Goal: Book appointment/travel/reservation

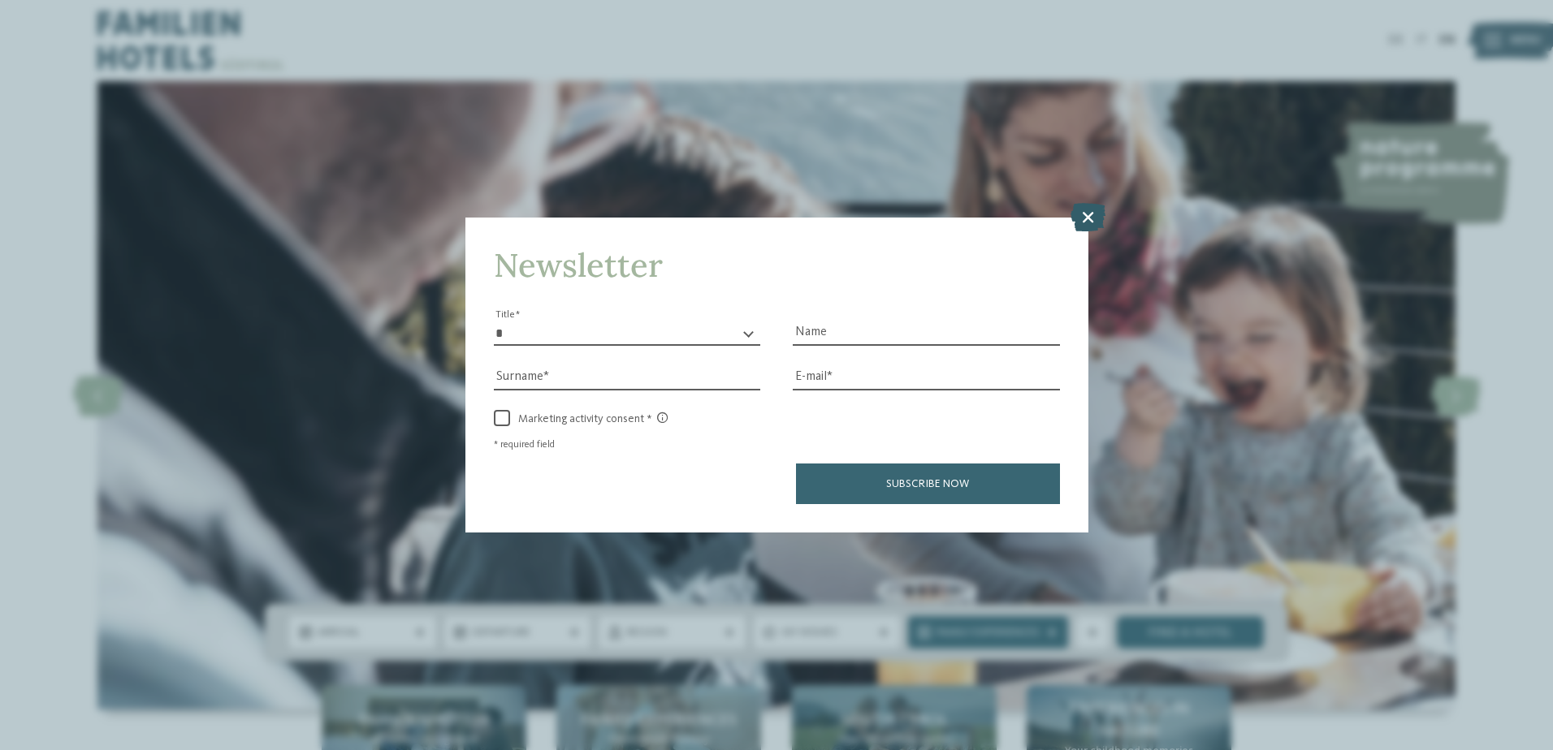
click at [1086, 216] on icon at bounding box center [1087, 216] width 35 height 28
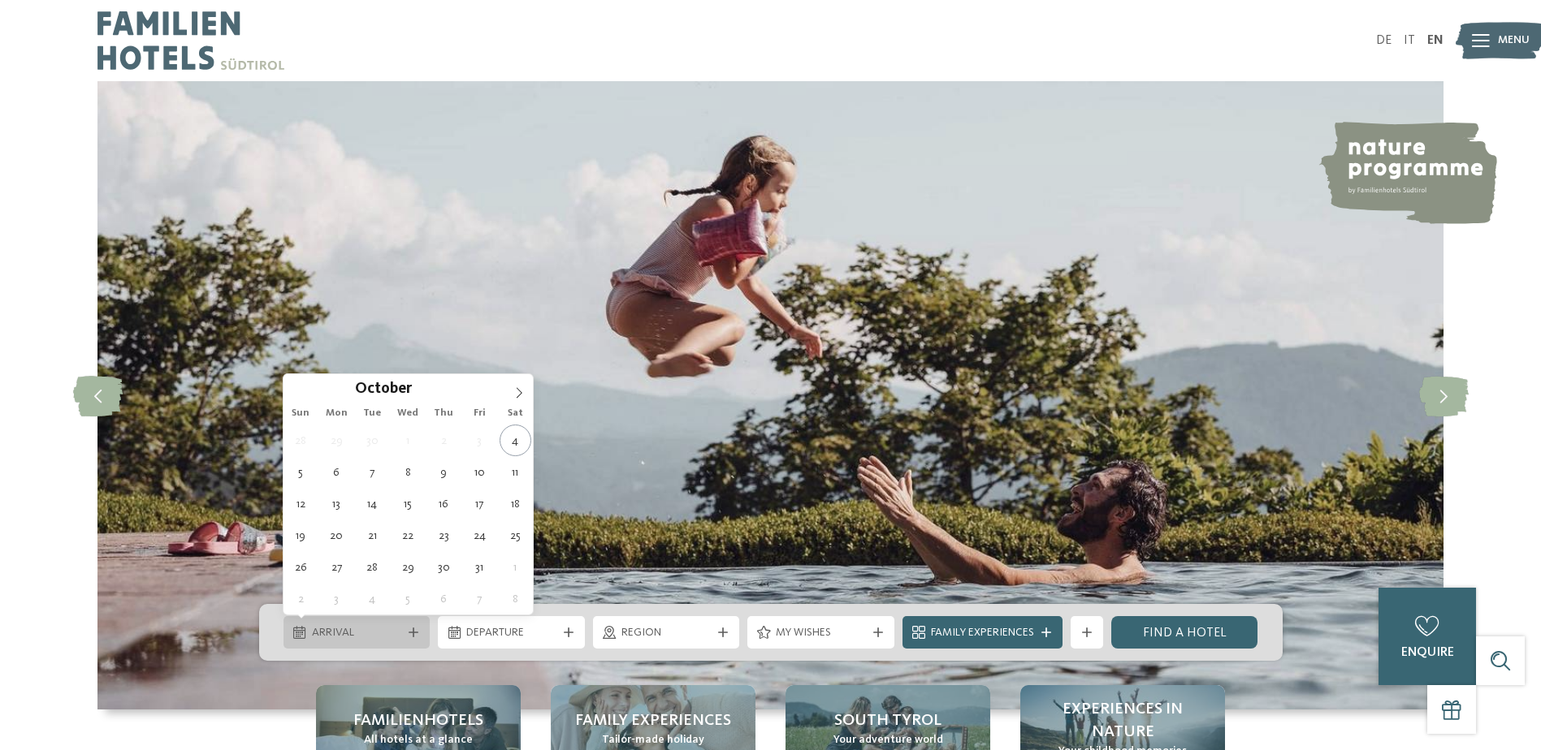
click at [396, 628] on span "Arrival" at bounding box center [357, 633] width 90 height 16
click at [514, 388] on icon at bounding box center [518, 392] width 11 height 11
type input "****"
click at [514, 388] on icon at bounding box center [518, 392] width 11 height 11
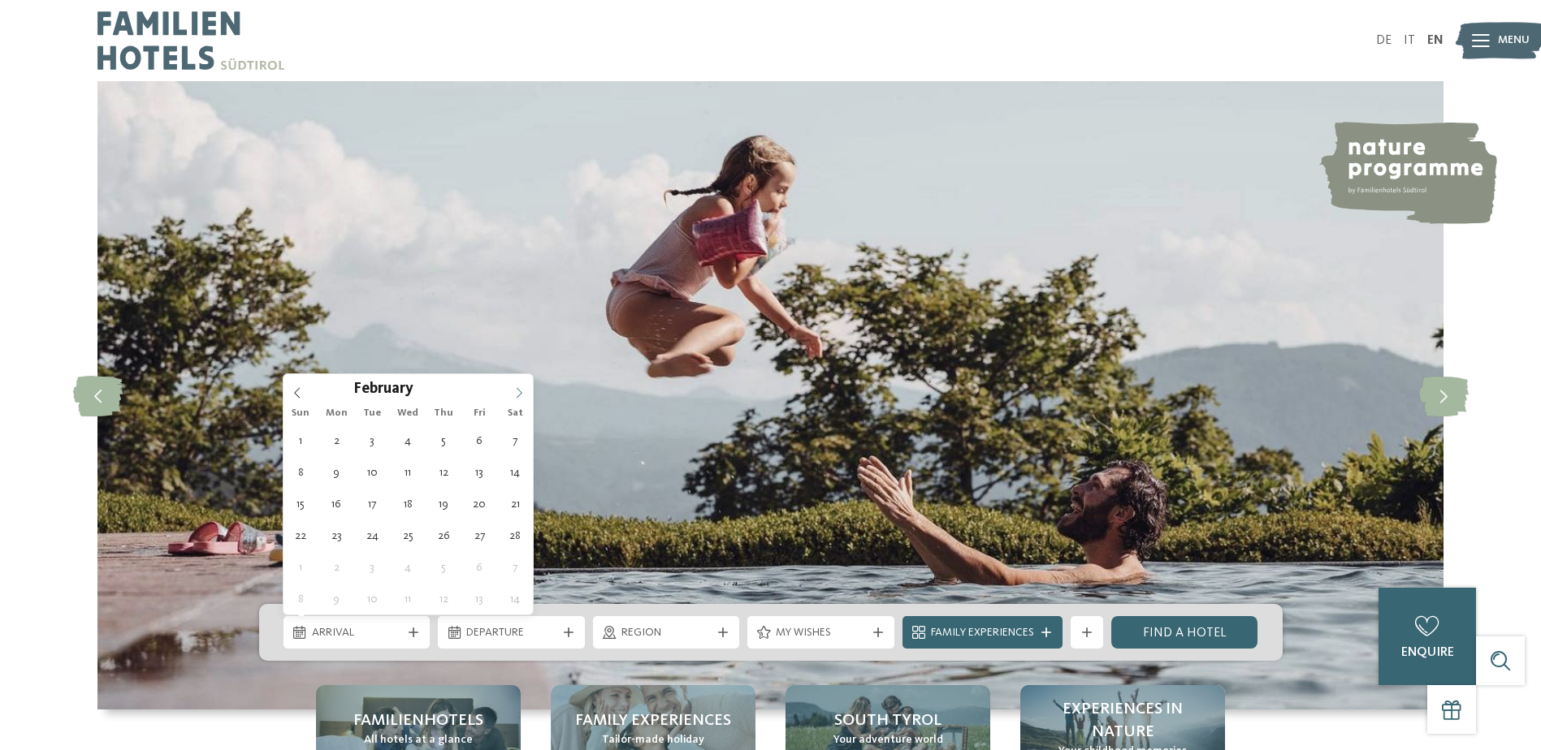
click at [514, 388] on icon at bounding box center [518, 392] width 11 height 11
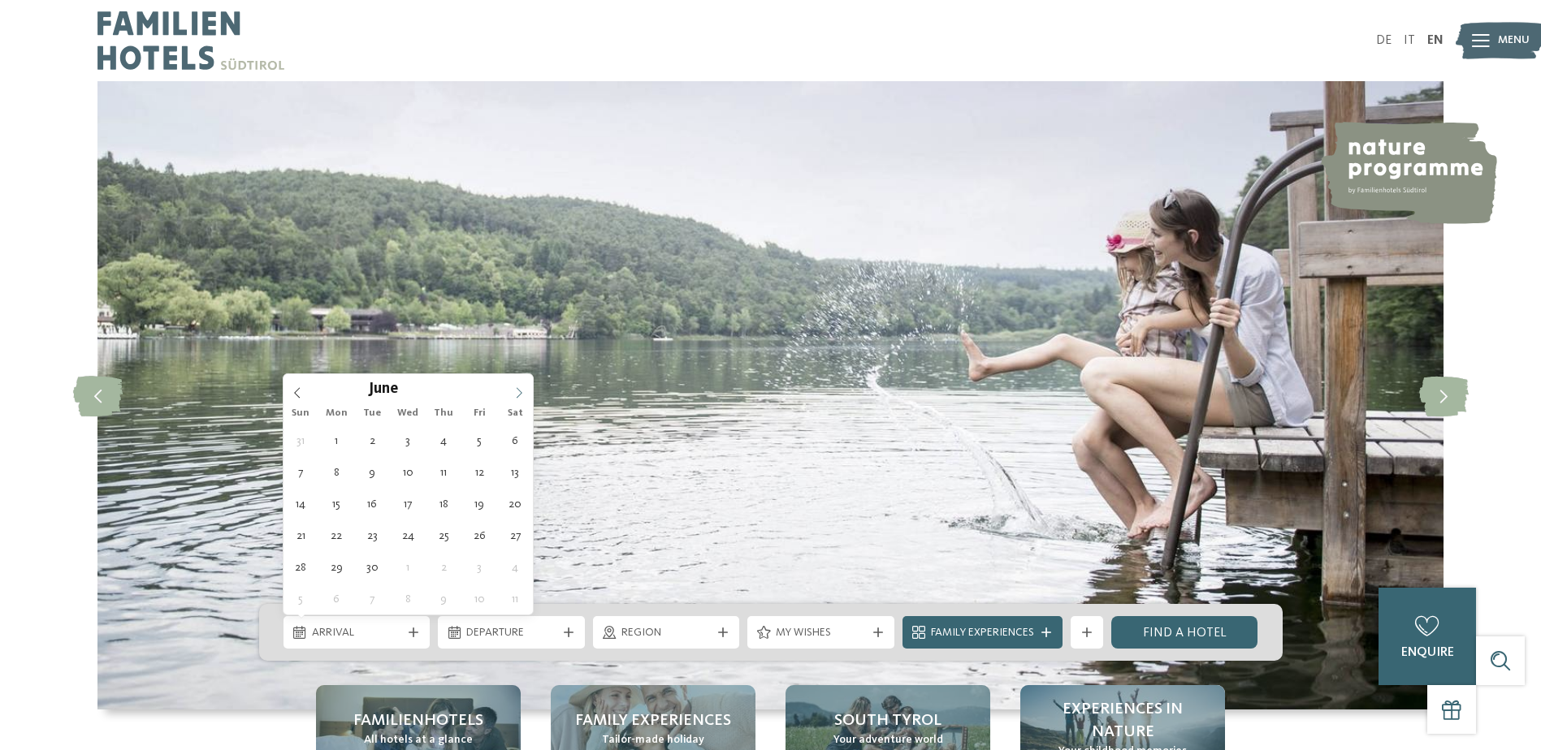
click at [514, 388] on icon at bounding box center [518, 392] width 11 height 11
type div "[DATE]"
type input "****"
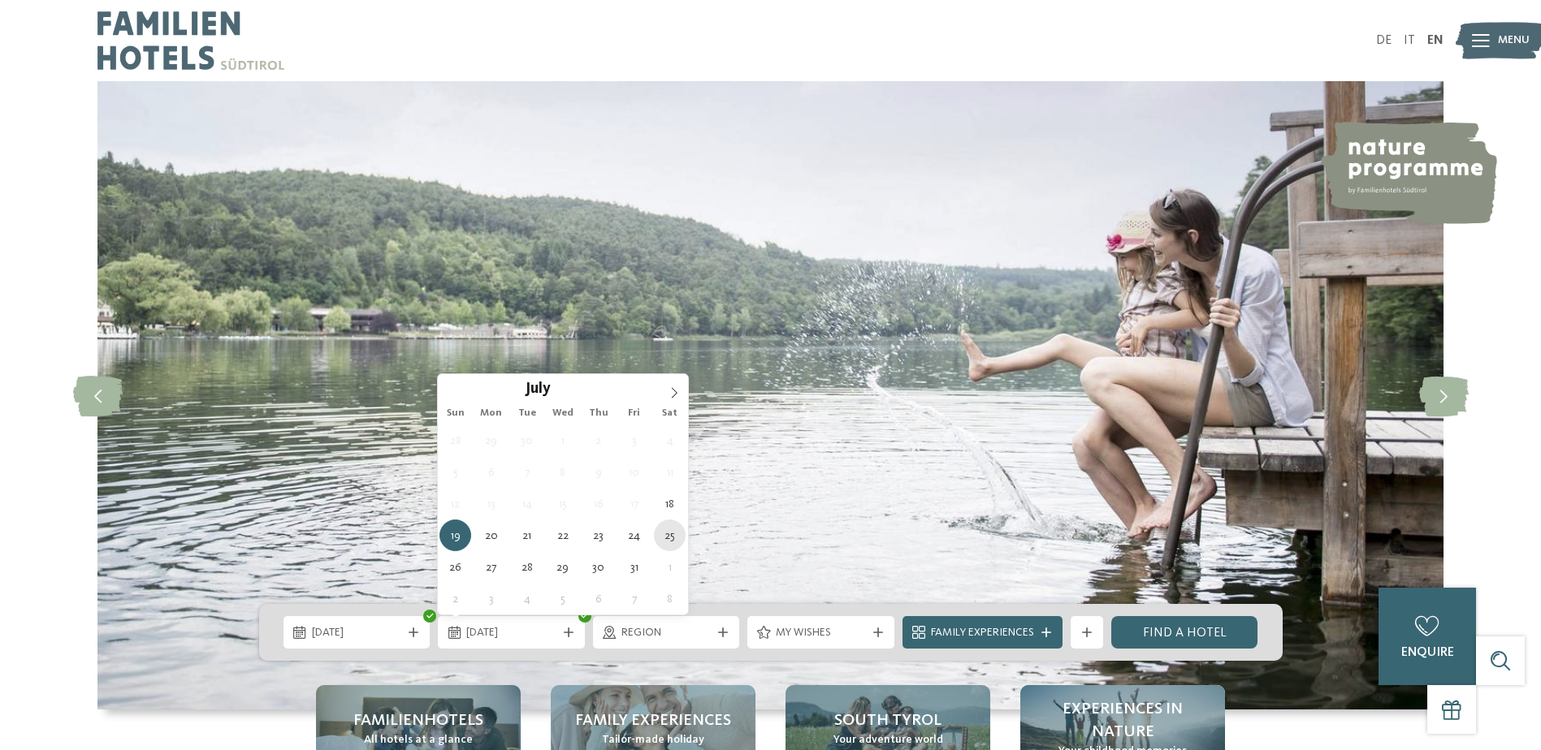
type div "[DATE]"
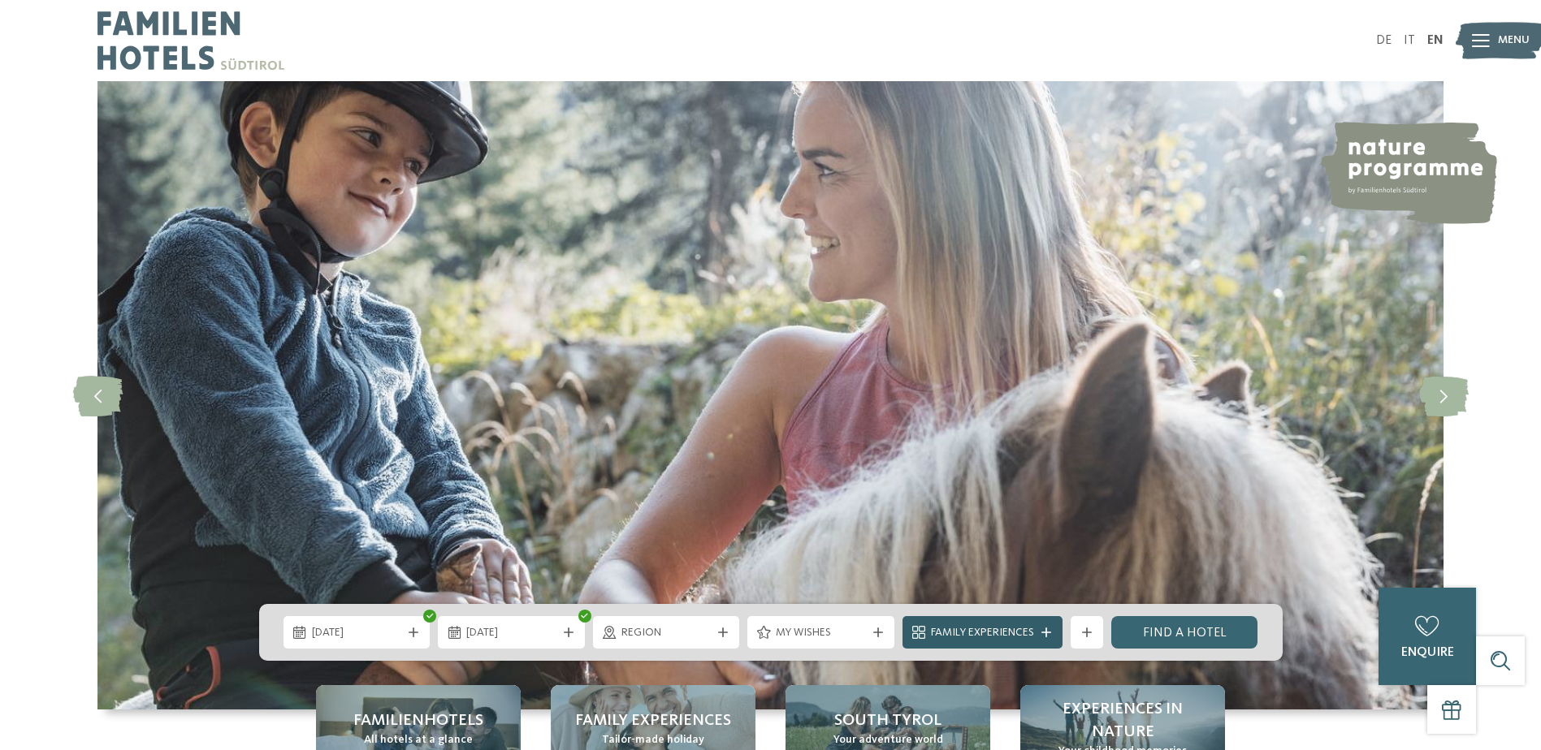
click at [1033, 639] on span "Family Experiences" at bounding box center [982, 633] width 103 height 16
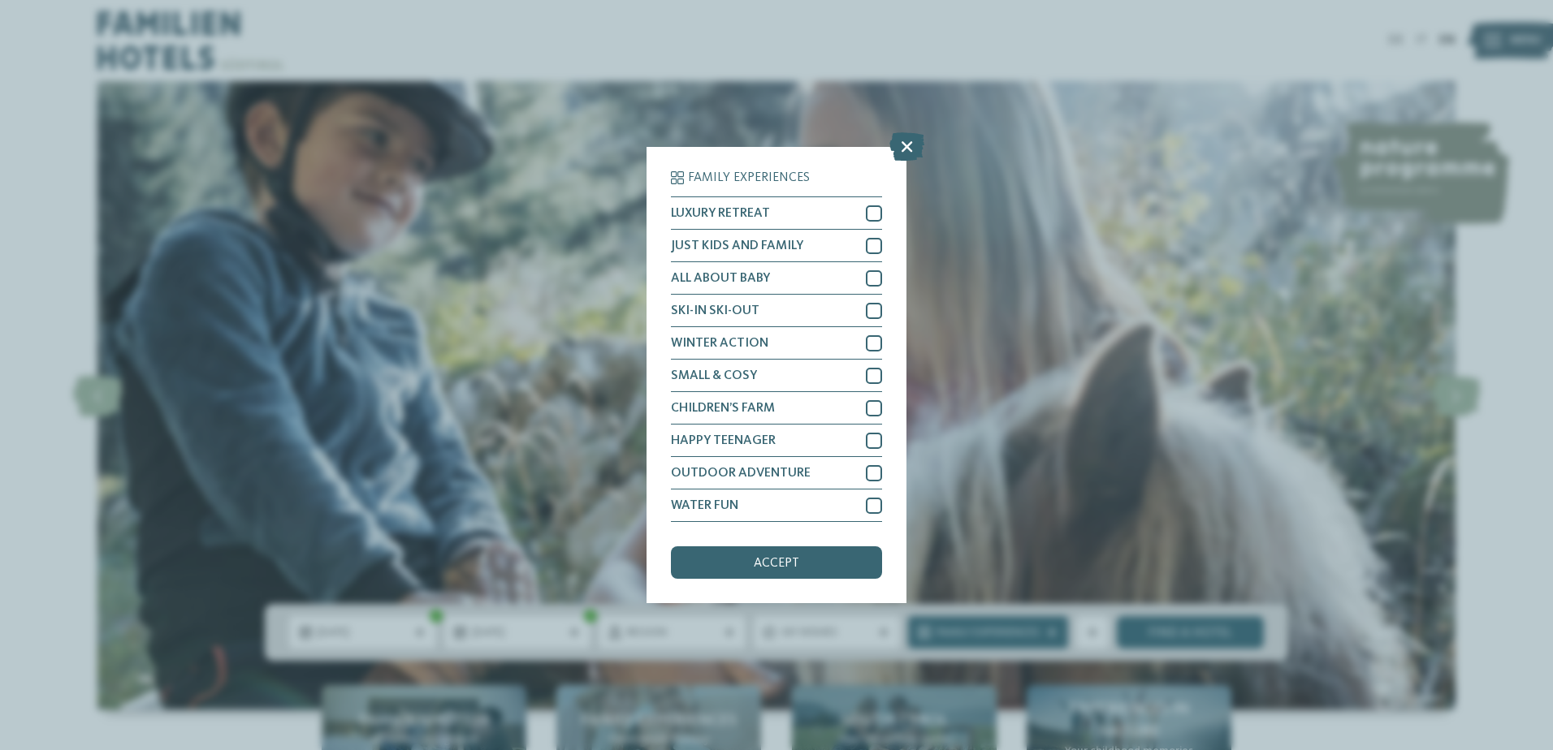
click at [1113, 642] on div "Family Experiences LUXURY RETREAT JUST KIDS AND FAMILY" at bounding box center [776, 375] width 1553 height 750
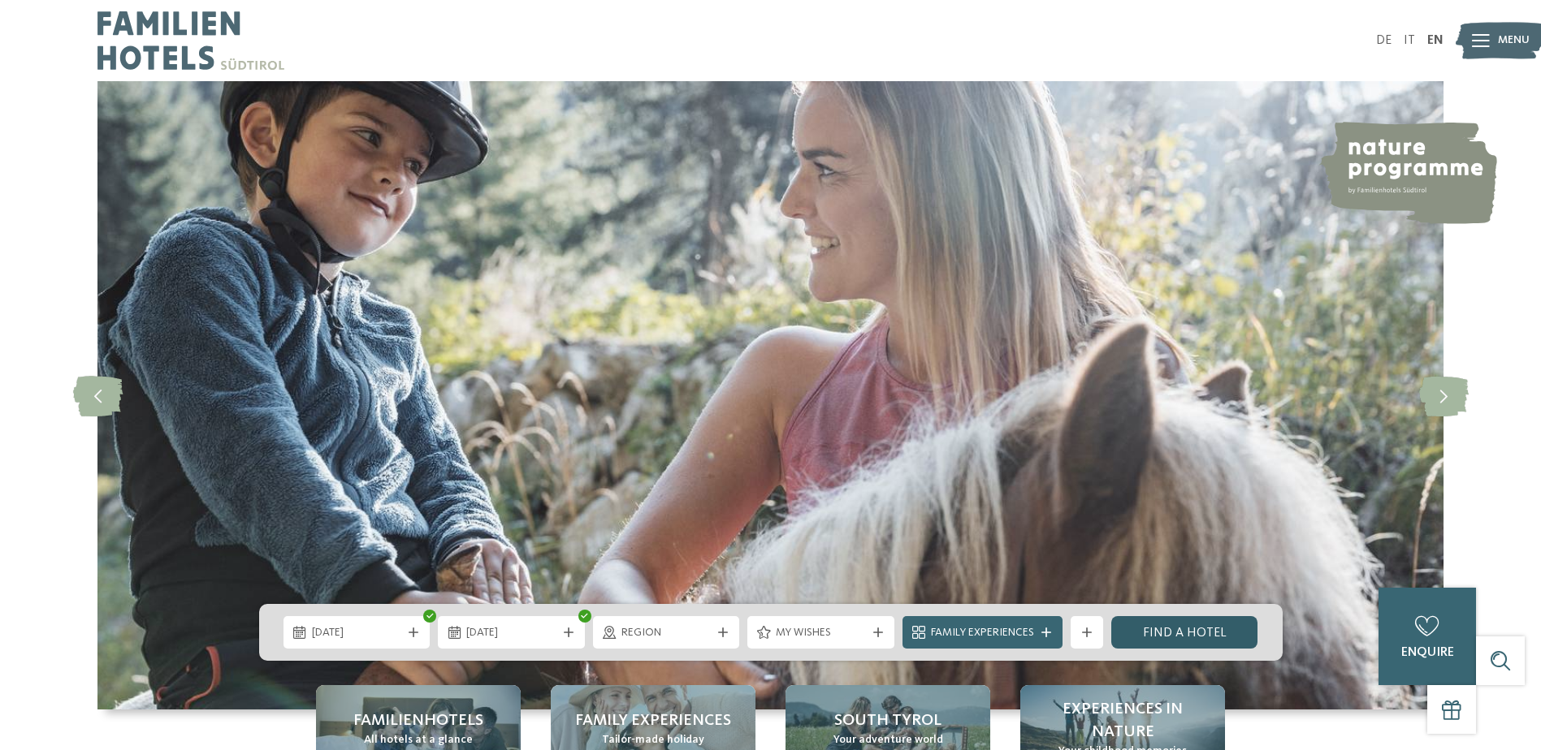
click at [1147, 636] on link "Find a hotel" at bounding box center [1184, 632] width 147 height 32
